Goal: Check status: Check status

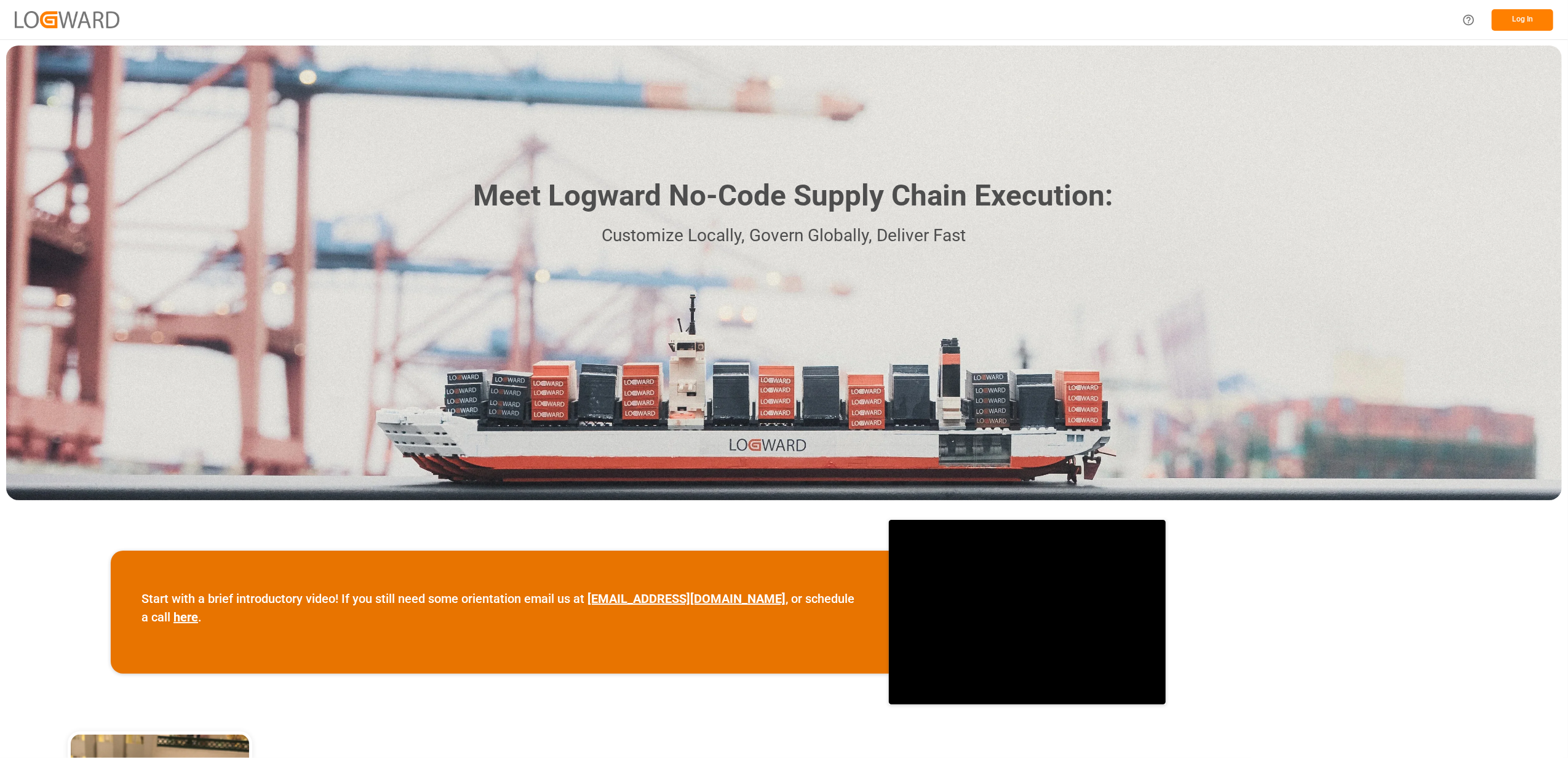
click at [1512, 17] on button "Log In" at bounding box center [1522, 19] width 62 height 21
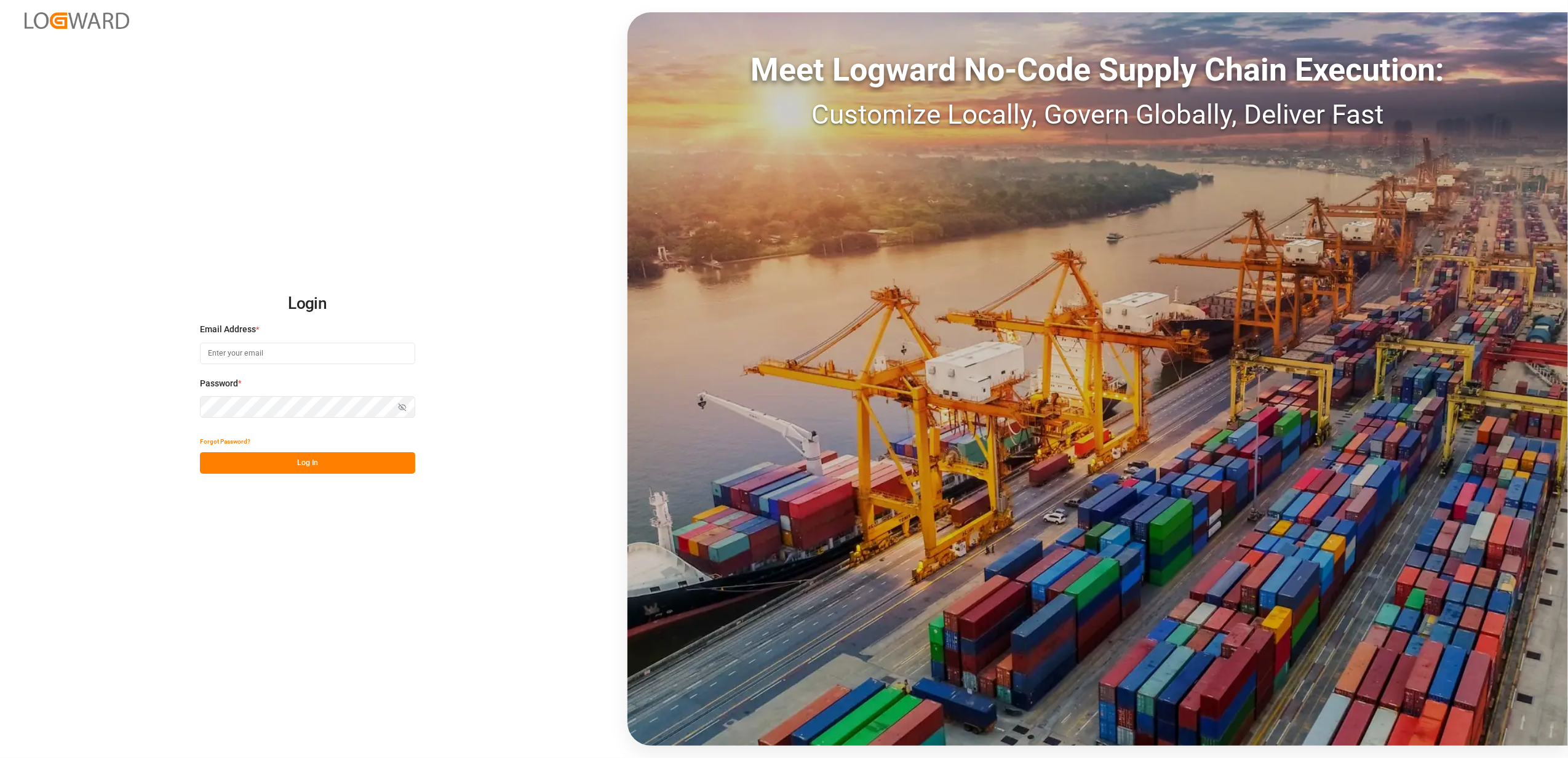
type input "[EMAIL_ADDRESS][DOMAIN_NAME]"
click at [282, 460] on button "Log In" at bounding box center [307, 463] width 216 height 21
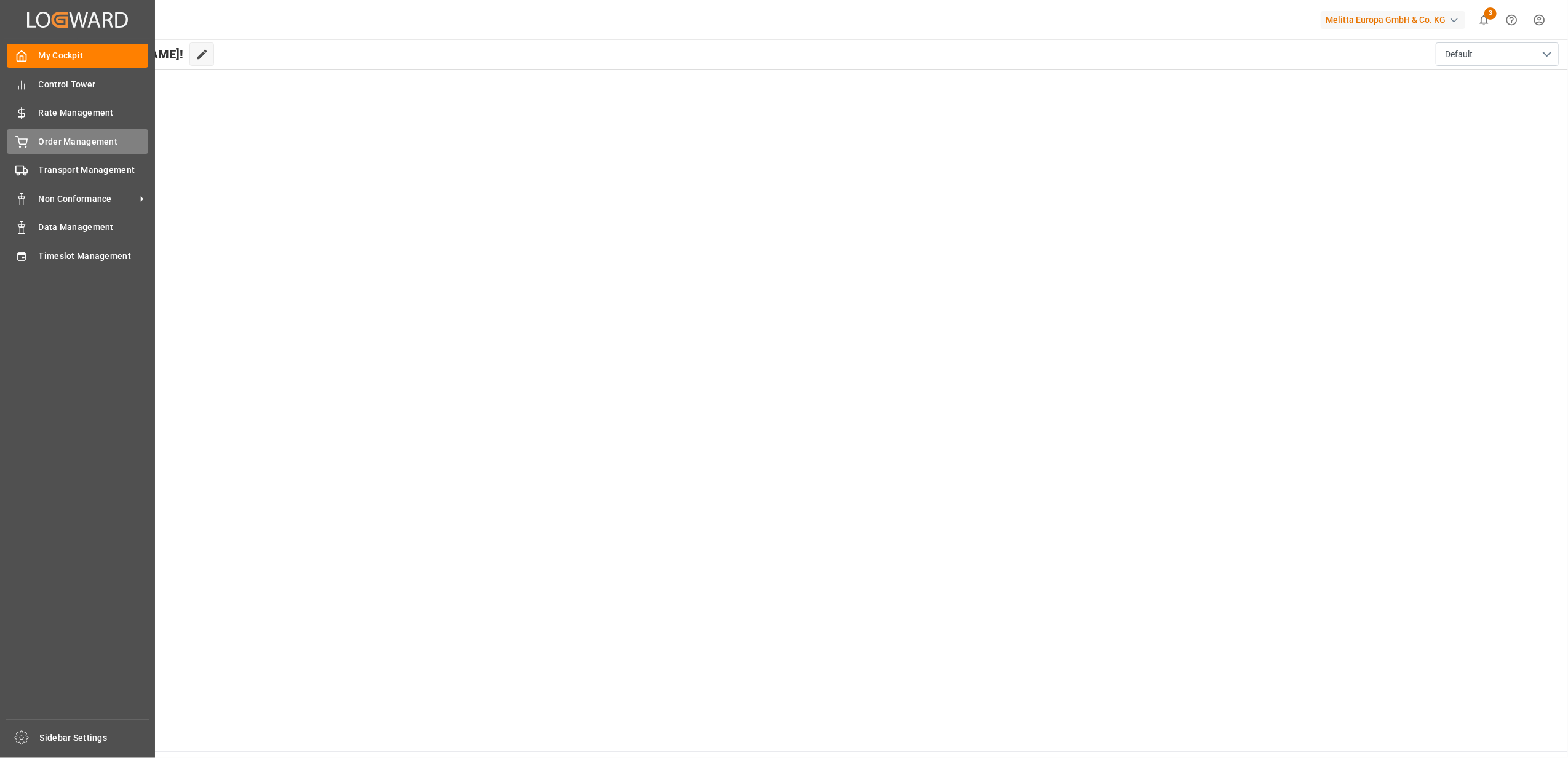
click at [81, 136] on span "Order Management" at bounding box center [94, 141] width 110 height 13
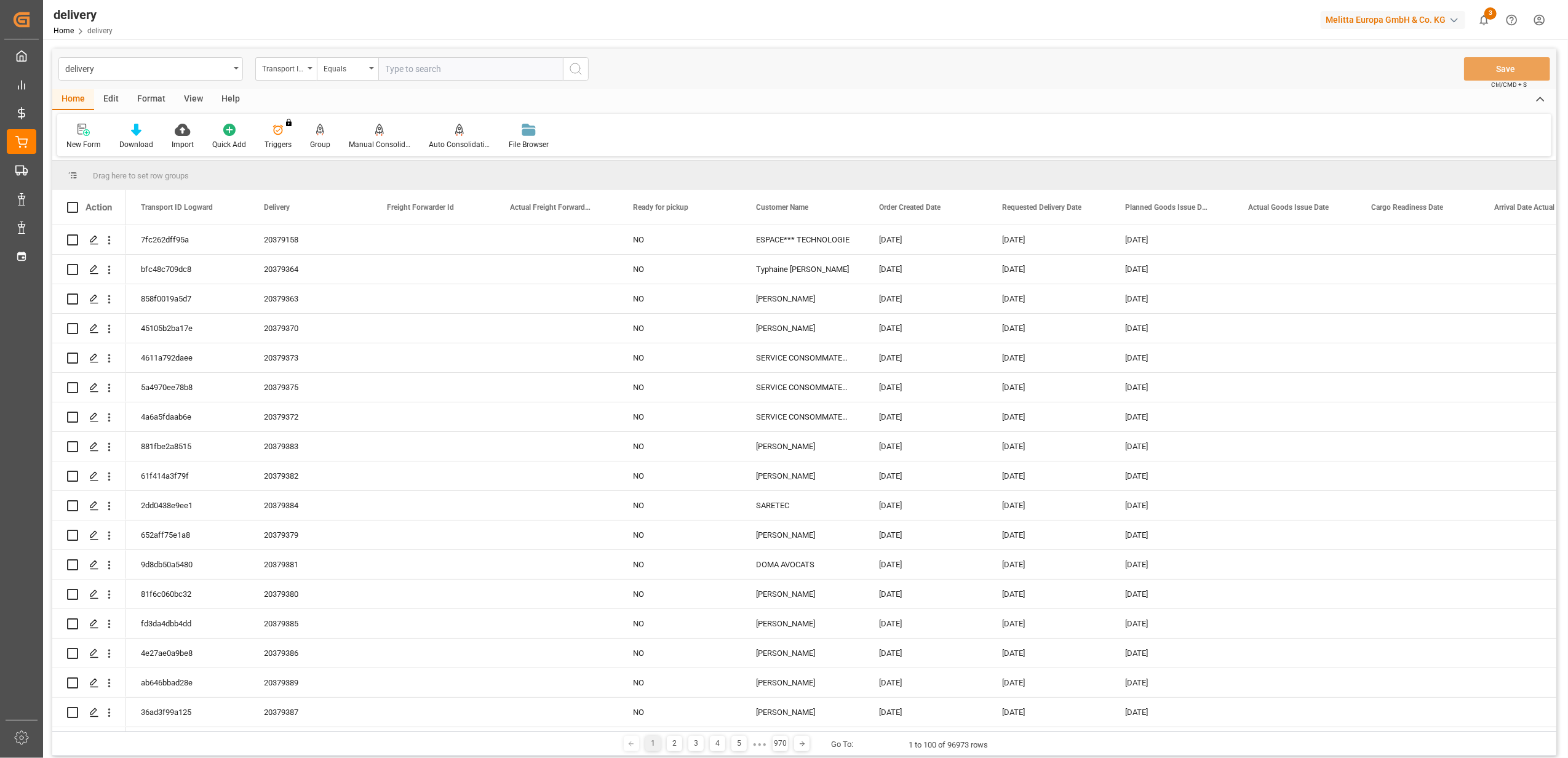
click at [459, 68] on input "text" at bounding box center [470, 69] width 184 height 24
click at [310, 68] on icon "open menu" at bounding box center [310, 68] width 5 height 3
drag, startPoint x: 305, startPoint y: 151, endPoint x: 429, endPoint y: 79, distance: 143.4
click at [308, 148] on div "Delivery" at bounding box center [348, 151] width 184 height 26
drag, startPoint x: 448, startPoint y: 67, endPoint x: 466, endPoint y: 60, distance: 19.3
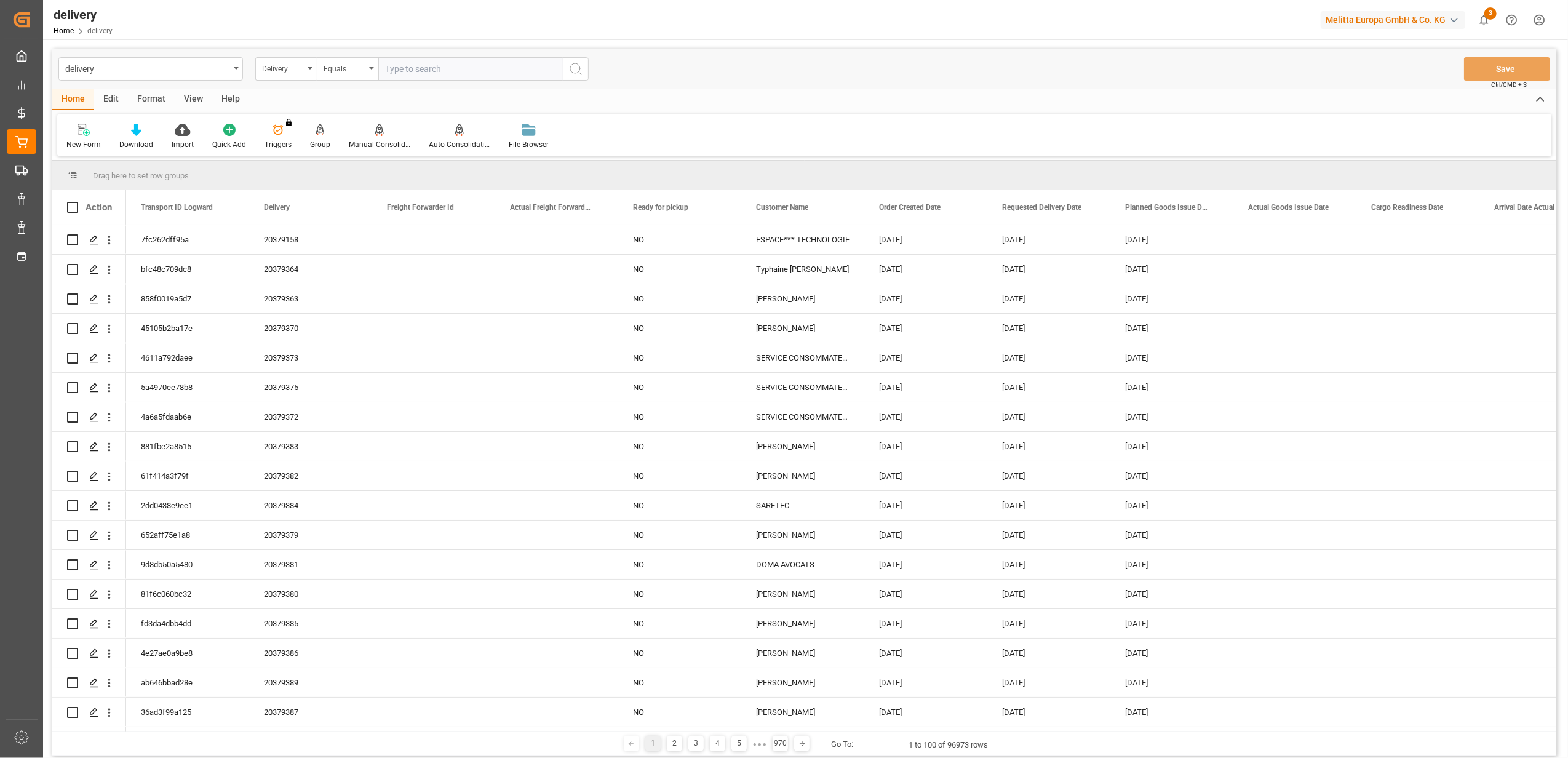
click at [449, 67] on input "text" at bounding box center [470, 69] width 184 height 24
paste input "20378820"
type input "20378820"
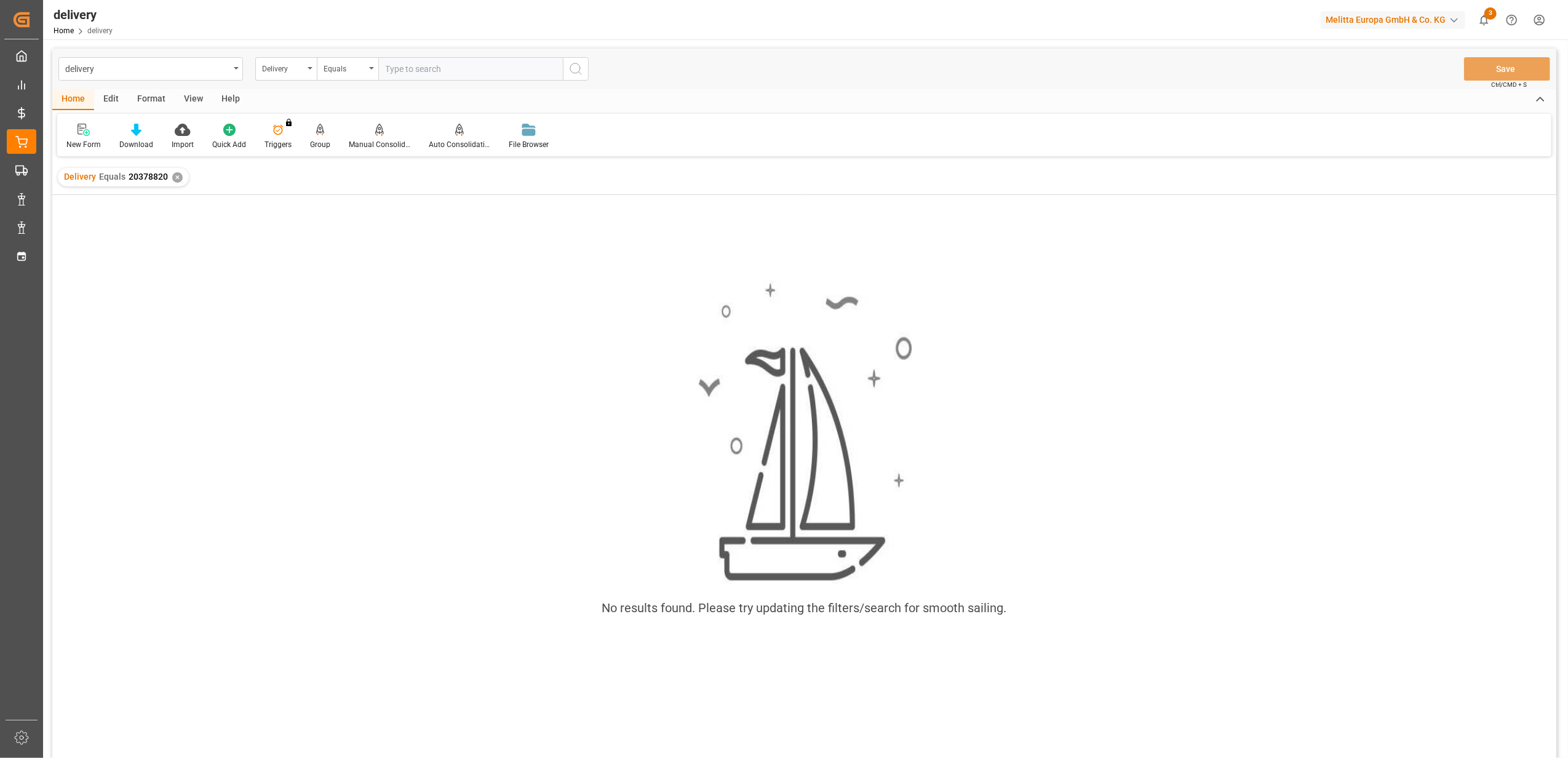
click at [175, 173] on div "✕" at bounding box center [178, 178] width 10 height 10
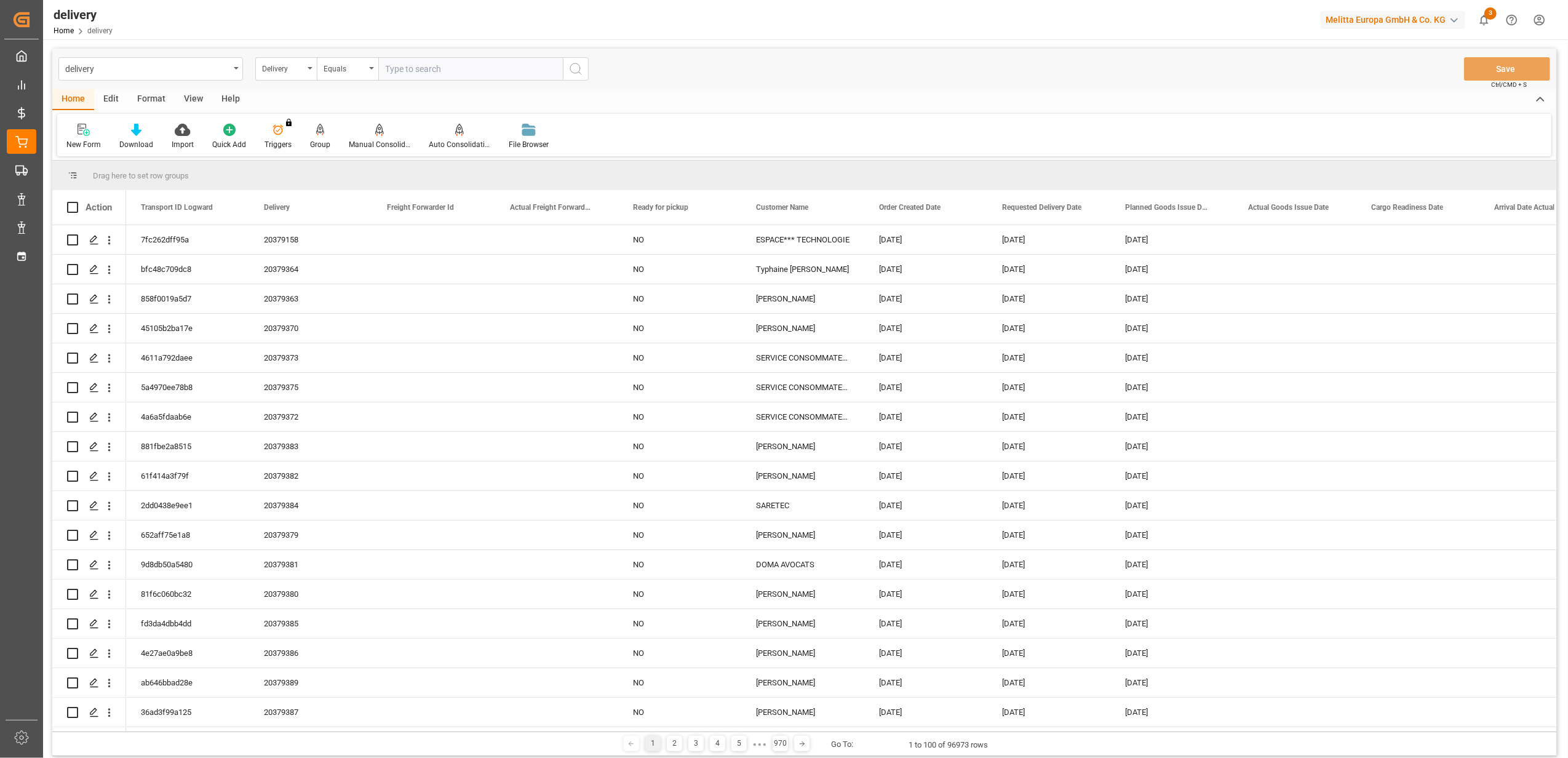
click at [463, 65] on input "text" at bounding box center [470, 69] width 184 height 24
type input "20378820"
click at [574, 69] on icon "search button" at bounding box center [575, 69] width 14 height 14
